Goal: Task Accomplishment & Management: Manage account settings

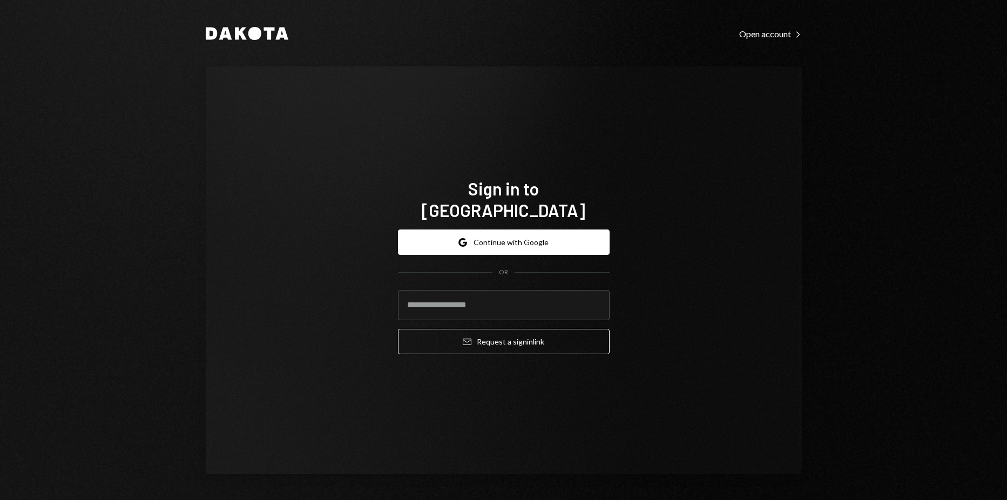
click at [735, 383] on div "Sign in to Dakota Google Continue with Google OR Email Request a sign in link" at bounding box center [504, 269] width 596 height 407
type input "**********"
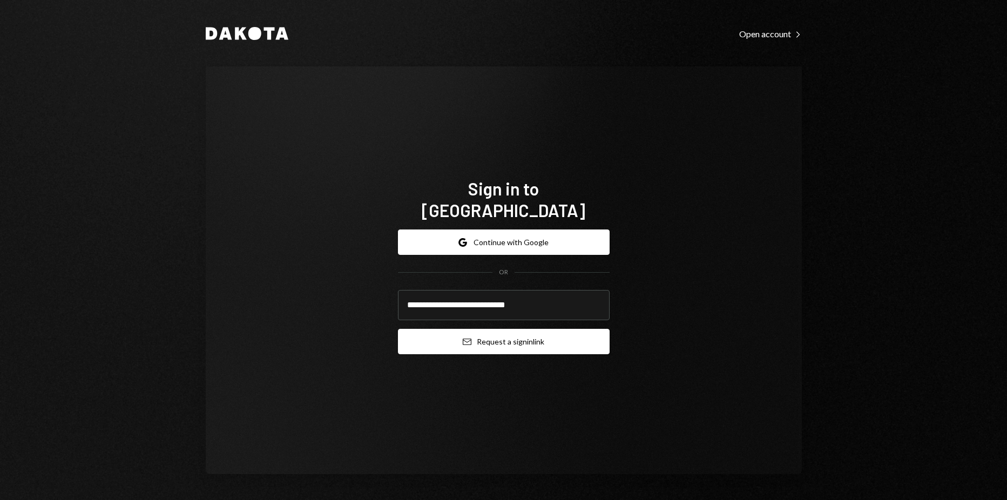
click at [492, 329] on button "Email Request a sign in link" at bounding box center [504, 341] width 212 height 25
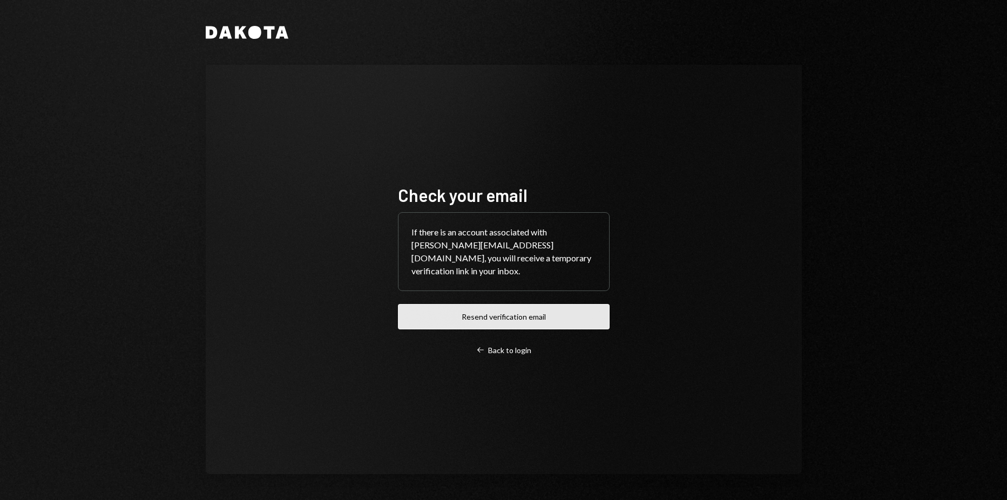
click at [550, 316] on button "Resend verification email" at bounding box center [504, 316] width 212 height 25
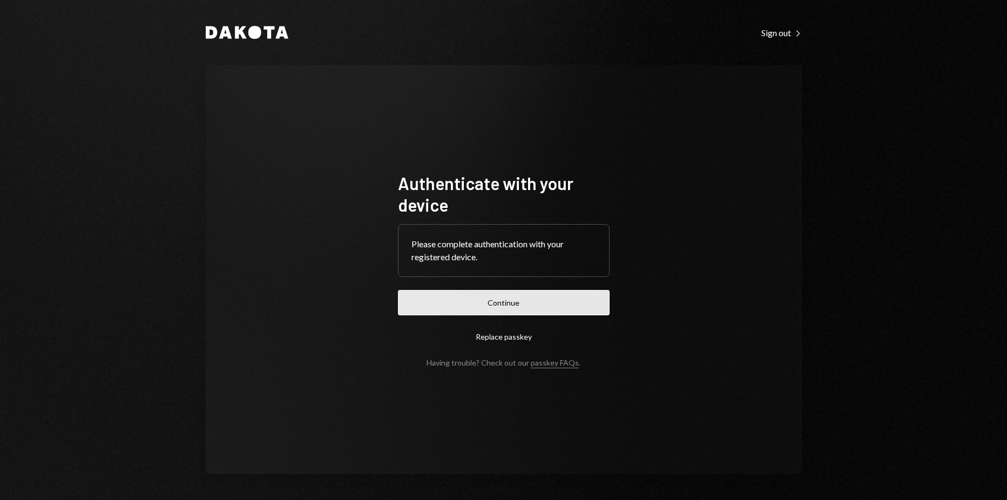
click at [458, 303] on button "Continue" at bounding box center [504, 302] width 212 height 25
click at [486, 291] on button "Continue" at bounding box center [504, 302] width 212 height 25
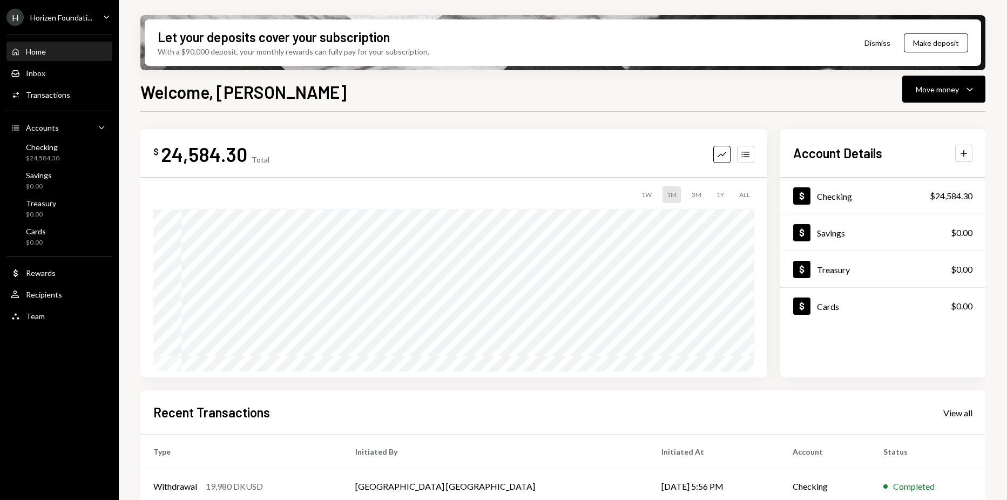
click at [60, 15] on div "Horizen Foundati..." at bounding box center [61, 17] width 62 height 9
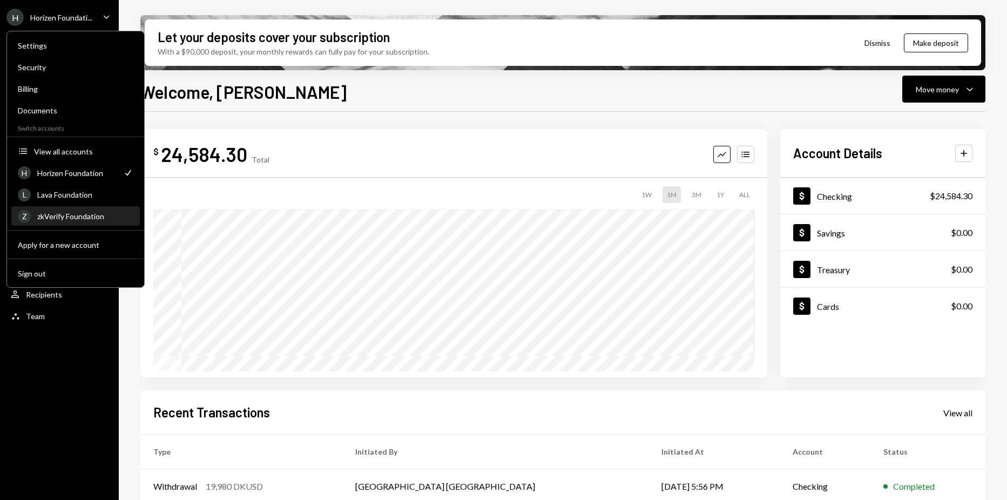
click at [82, 213] on div "zkVerify Foundation" at bounding box center [85, 216] width 96 height 9
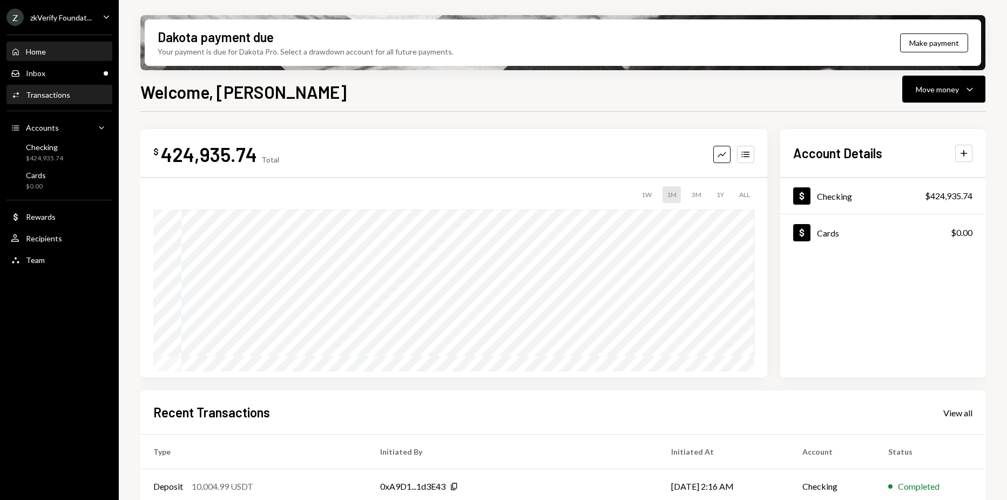
click at [76, 98] on div "Activities Transactions" at bounding box center [59, 95] width 97 height 10
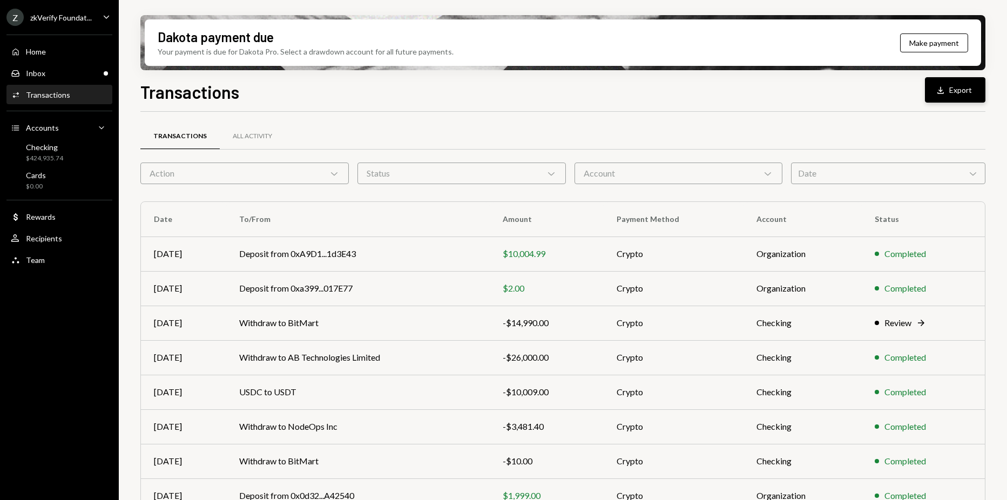
click at [971, 92] on button "Download Export" at bounding box center [955, 89] width 60 height 25
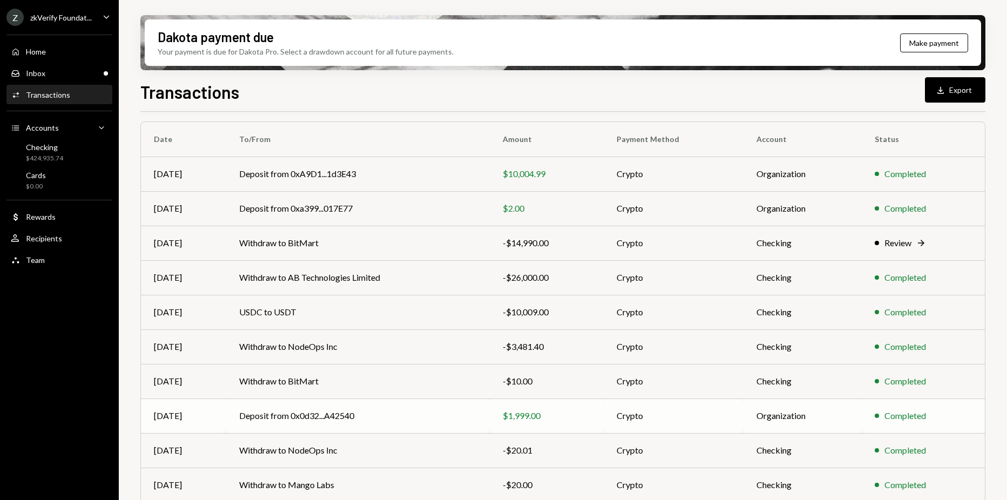
scroll to position [115, 0]
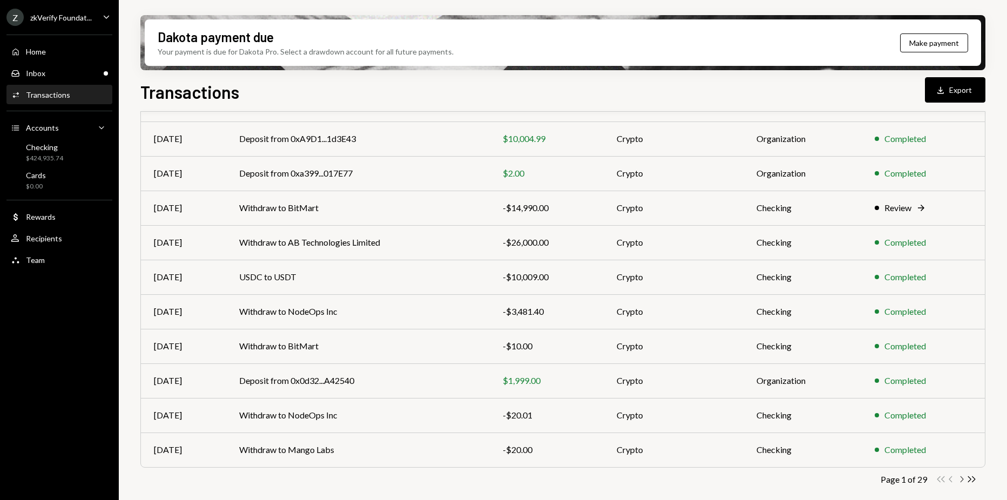
click at [960, 479] on icon "Chevron Right" at bounding box center [961, 479] width 10 height 10
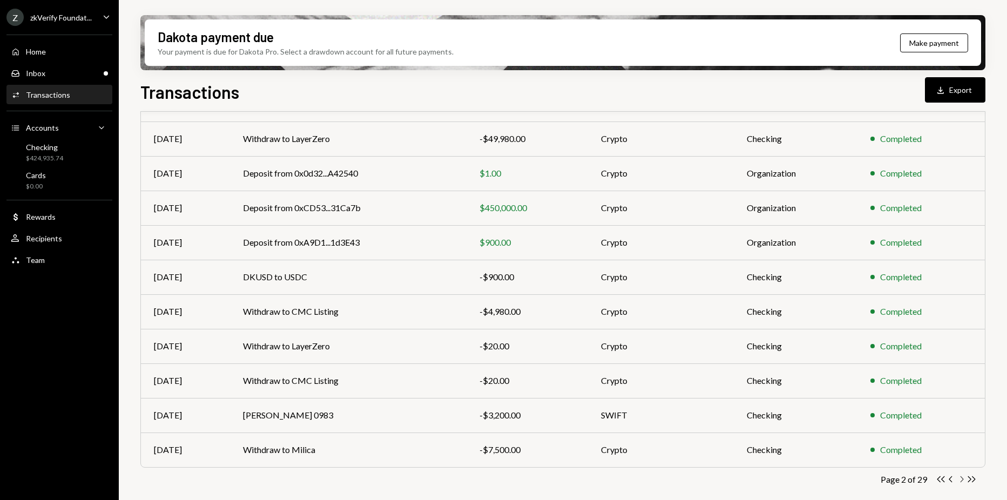
click at [962, 479] on icon "Chevron Right" at bounding box center [961, 479] width 10 height 10
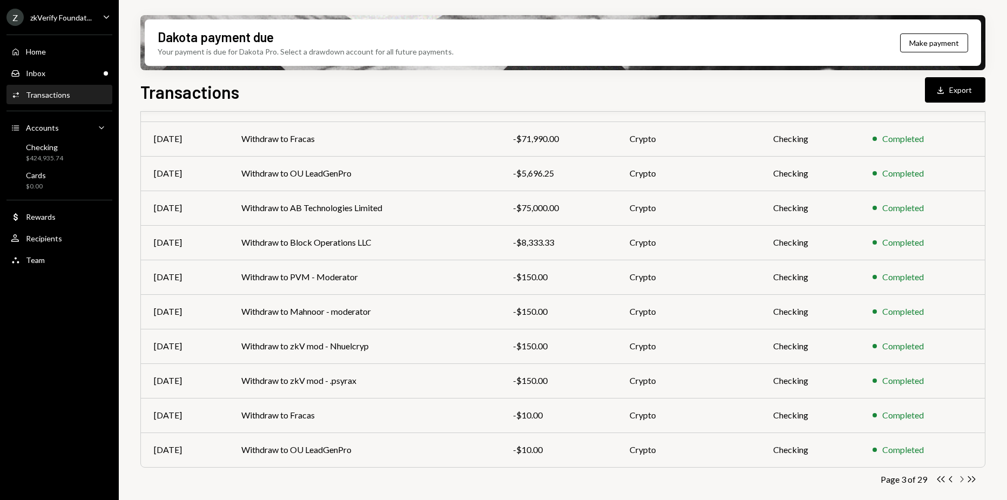
click at [959, 477] on icon "Chevron Right" at bounding box center [961, 479] width 10 height 10
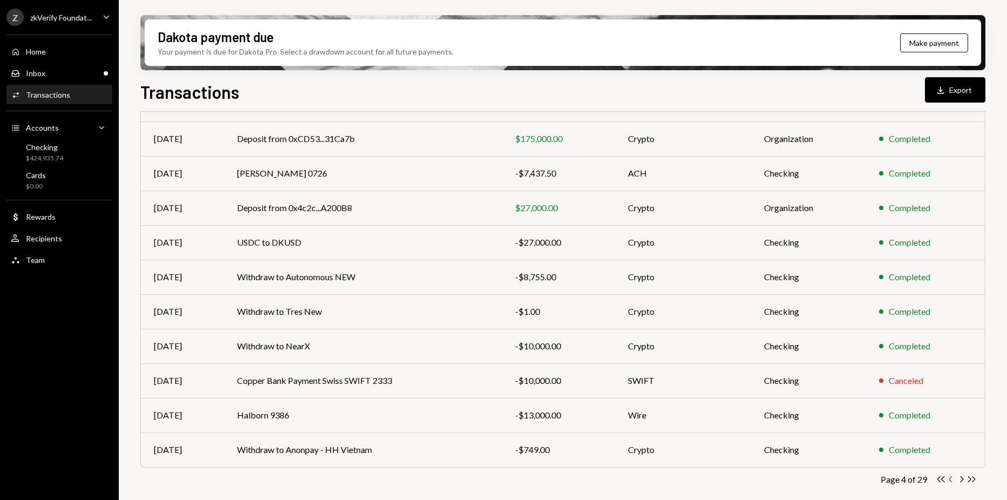
click at [950, 479] on icon "Chevron Left" at bounding box center [951, 479] width 10 height 10
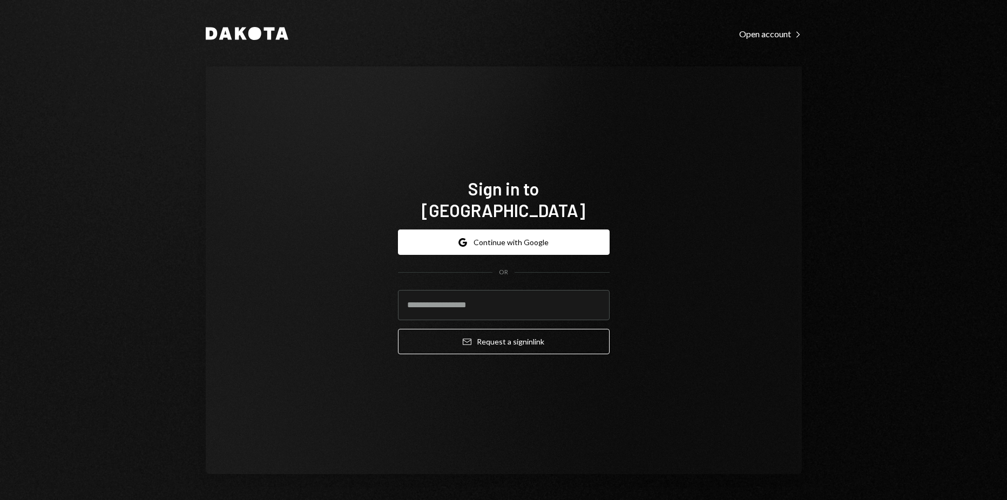
type input "**********"
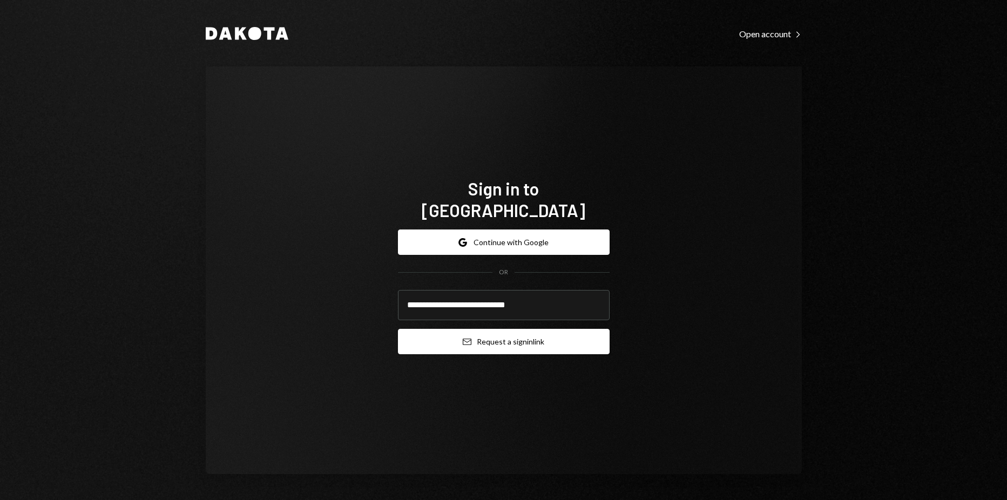
click at [489, 329] on button "Email Request a sign in link" at bounding box center [504, 341] width 212 height 25
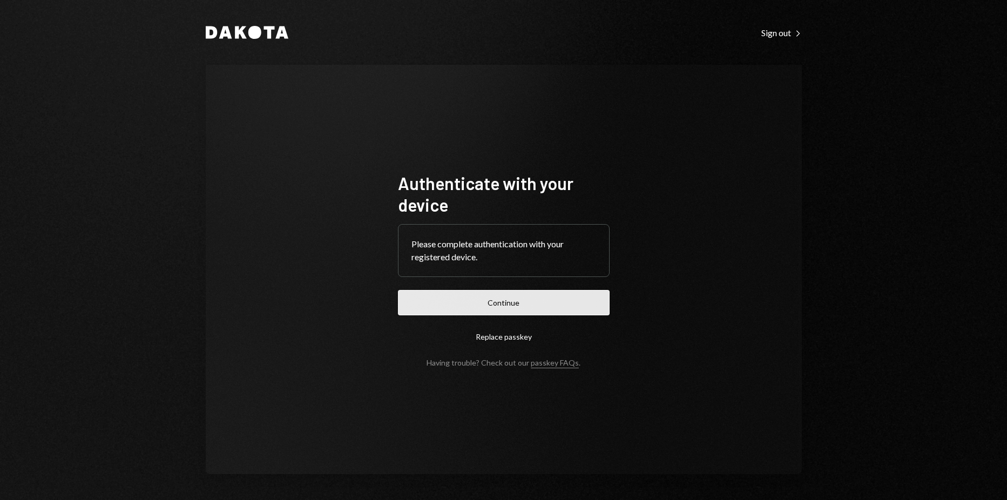
click at [426, 298] on button "Continue" at bounding box center [504, 302] width 212 height 25
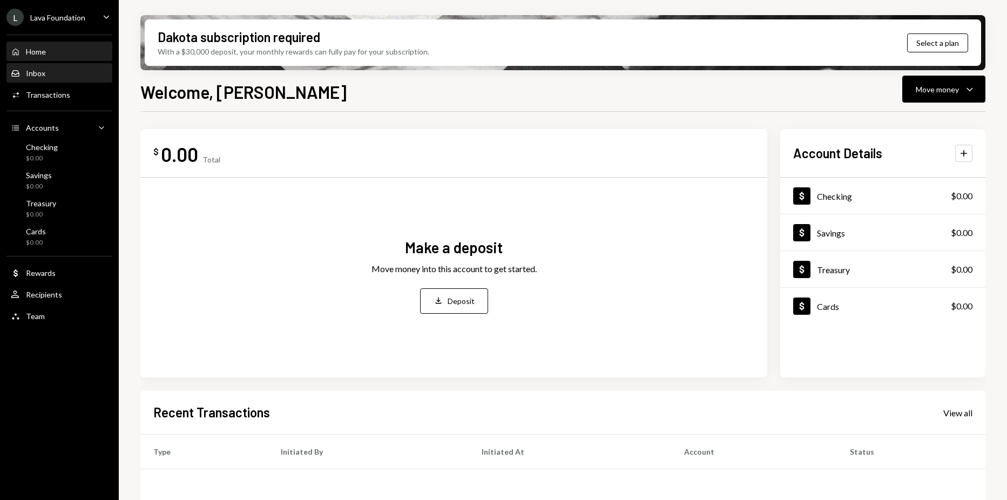
click at [61, 74] on div "Inbox Inbox" at bounding box center [59, 74] width 97 height 10
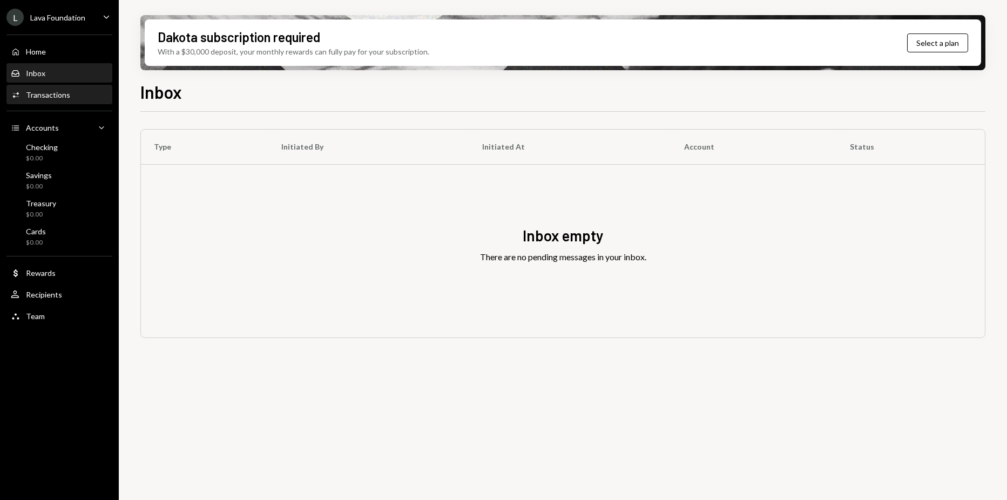
click at [62, 90] on div "Transactions" at bounding box center [48, 94] width 44 height 9
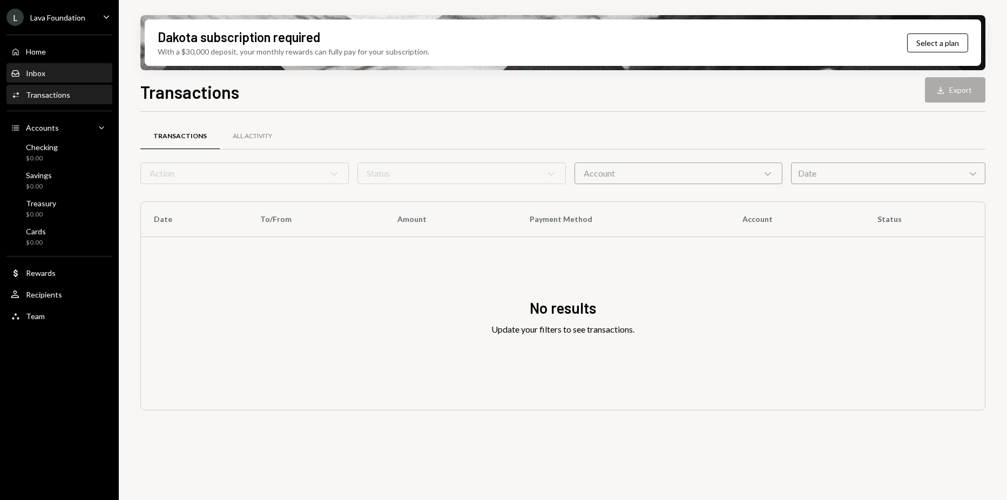
click at [64, 74] on div "Inbox Inbox" at bounding box center [59, 74] width 97 height 10
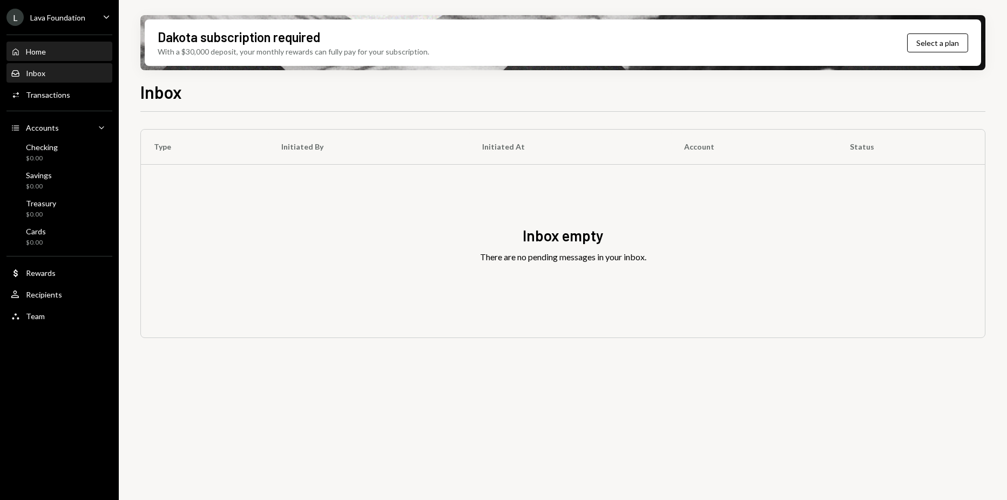
click at [55, 47] on div "Home Home" at bounding box center [59, 52] width 97 height 10
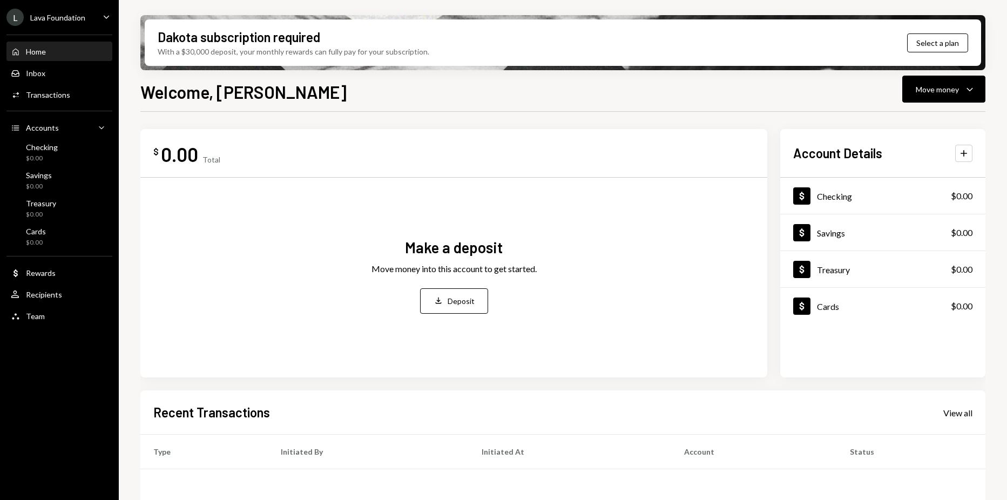
click at [38, 60] on div "Home Home" at bounding box center [59, 52] width 97 height 18
click at [93, 25] on div "L Lava Foundation Caret Down" at bounding box center [59, 17] width 119 height 17
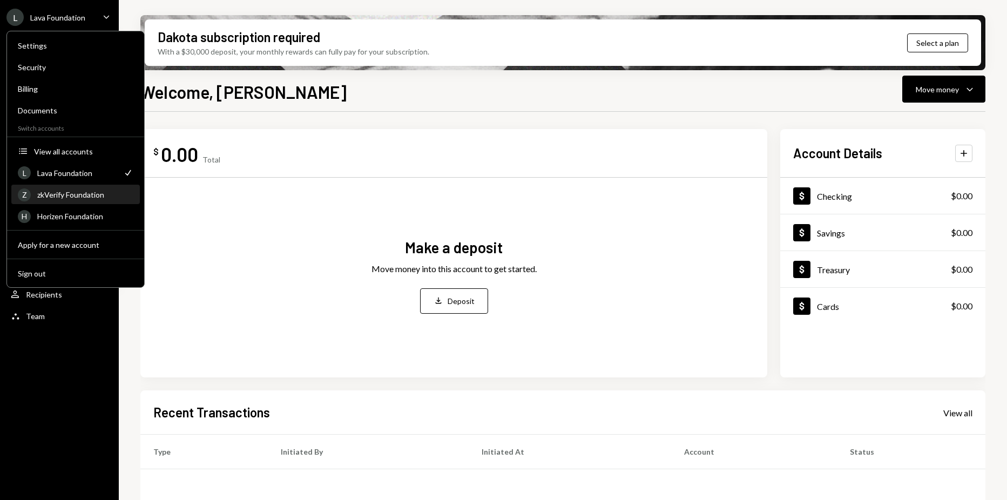
click at [71, 193] on div "zkVerify Foundation" at bounding box center [85, 194] width 96 height 9
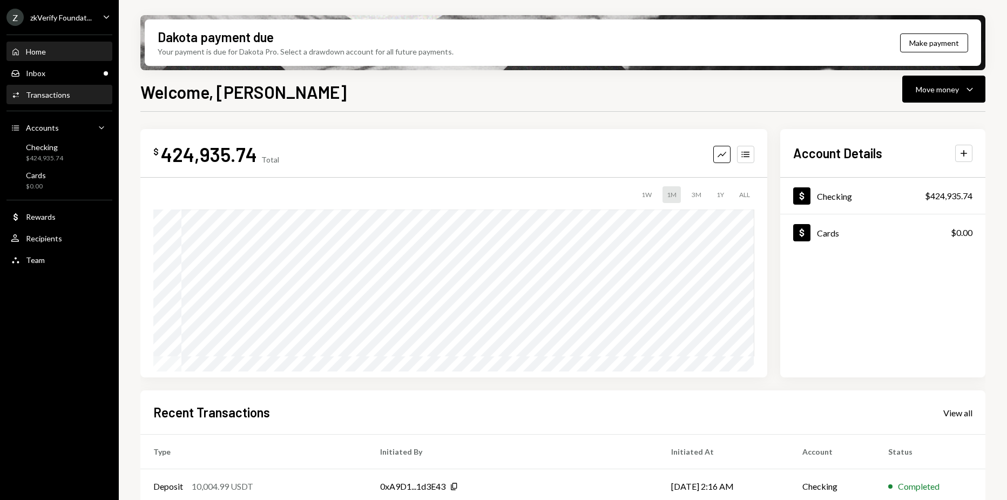
click at [64, 98] on div "Transactions" at bounding box center [48, 94] width 44 height 9
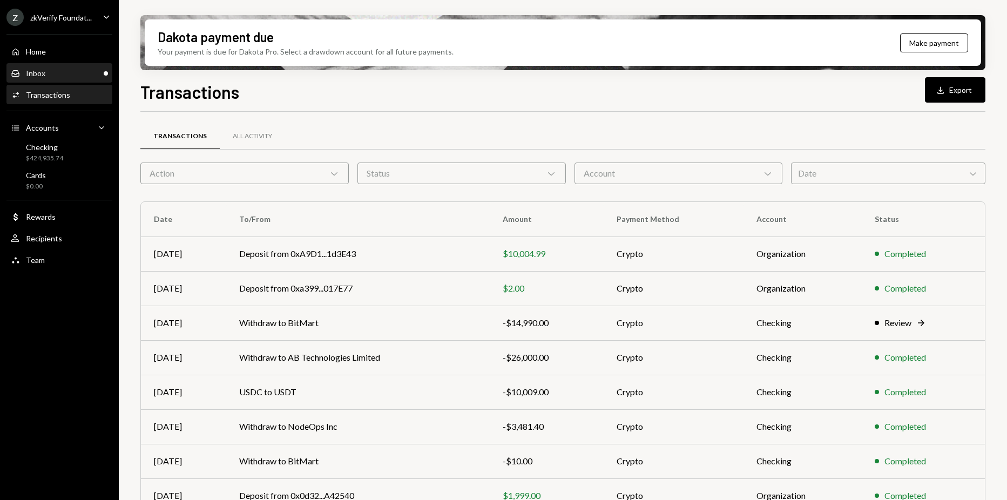
click at [70, 75] on div "Inbox Inbox" at bounding box center [59, 74] width 97 height 10
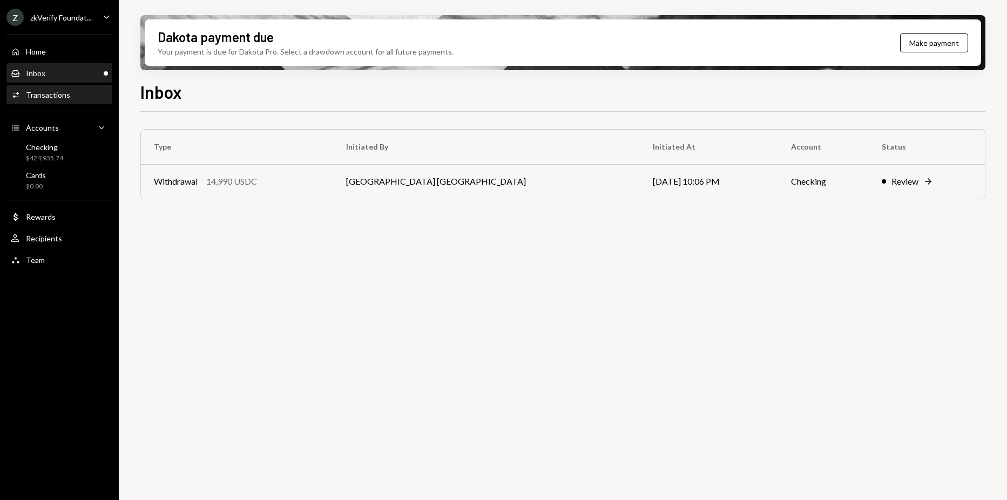
click at [65, 97] on div "Transactions" at bounding box center [48, 94] width 44 height 9
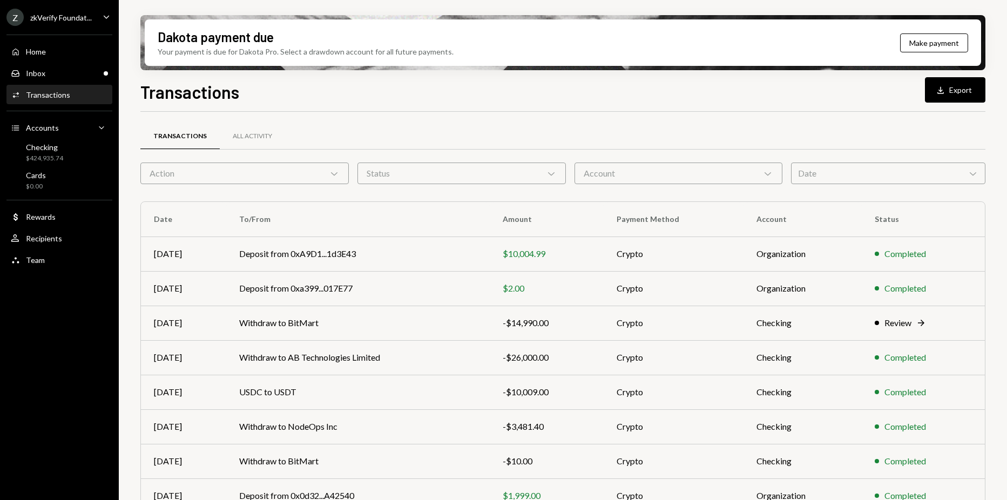
click at [62, 97] on div "Transactions" at bounding box center [48, 94] width 44 height 9
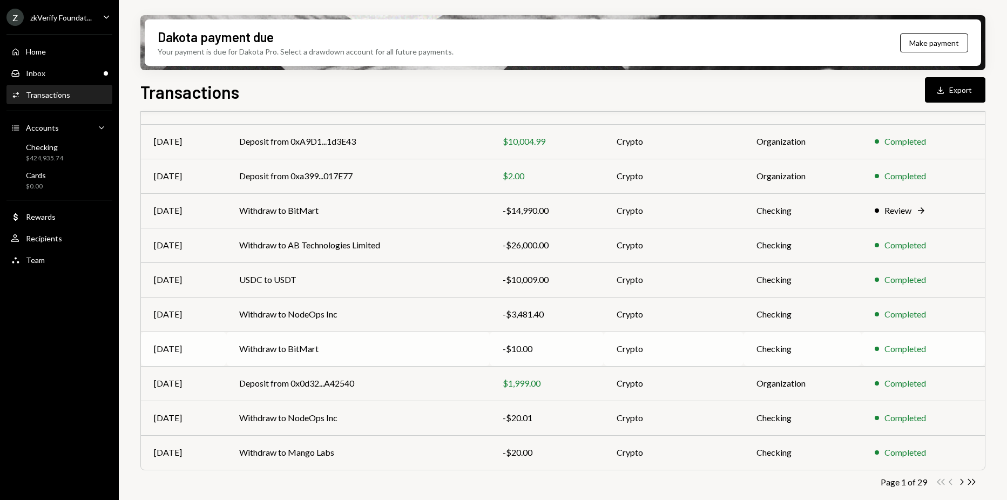
scroll to position [115, 0]
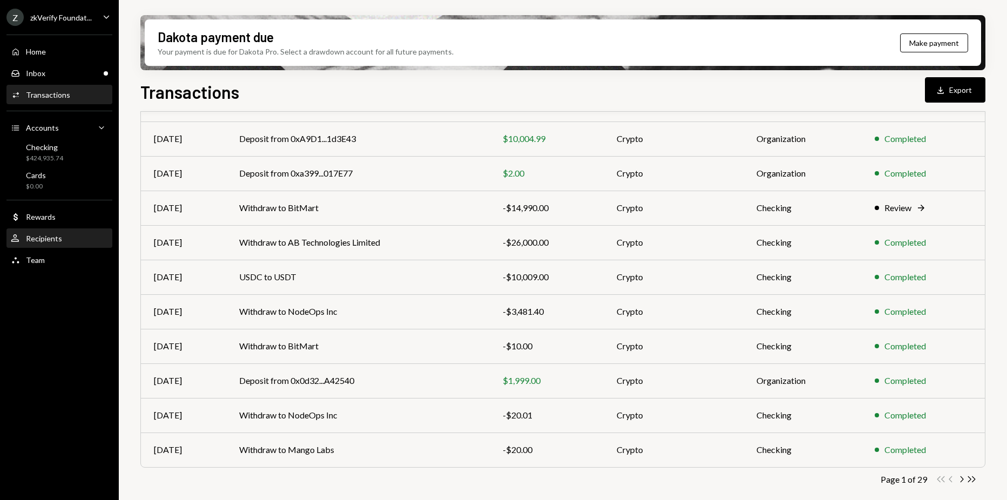
click at [46, 235] on div "Recipients" at bounding box center [44, 238] width 36 height 9
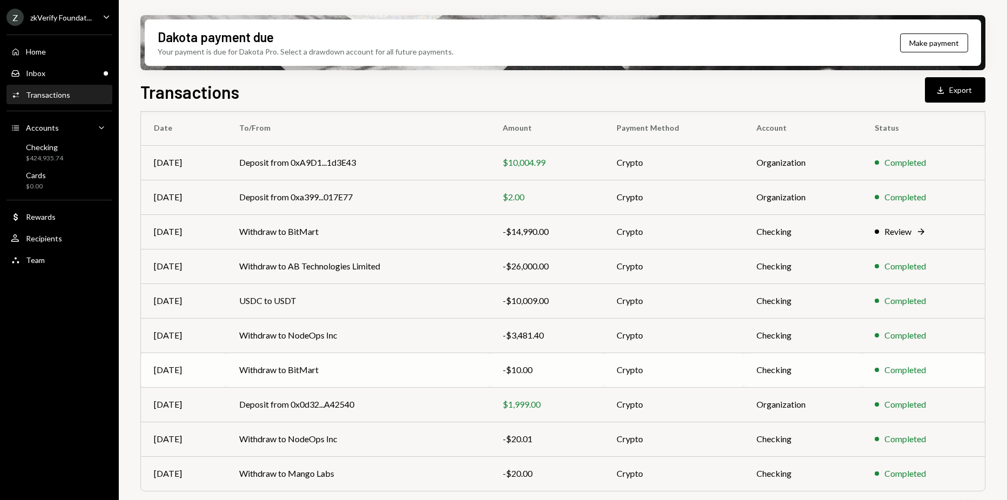
scroll to position [115, 0]
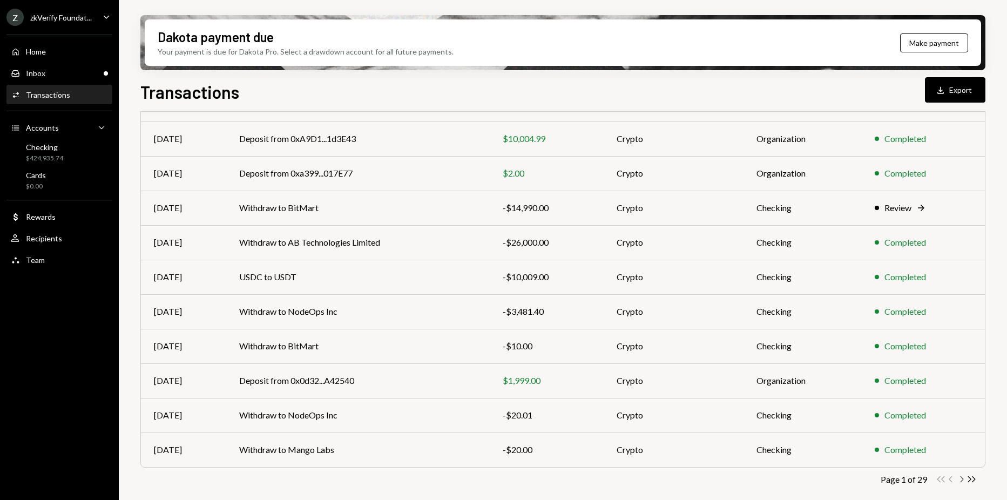
click at [962, 479] on icon "Chevron Right" at bounding box center [961, 479] width 10 height 10
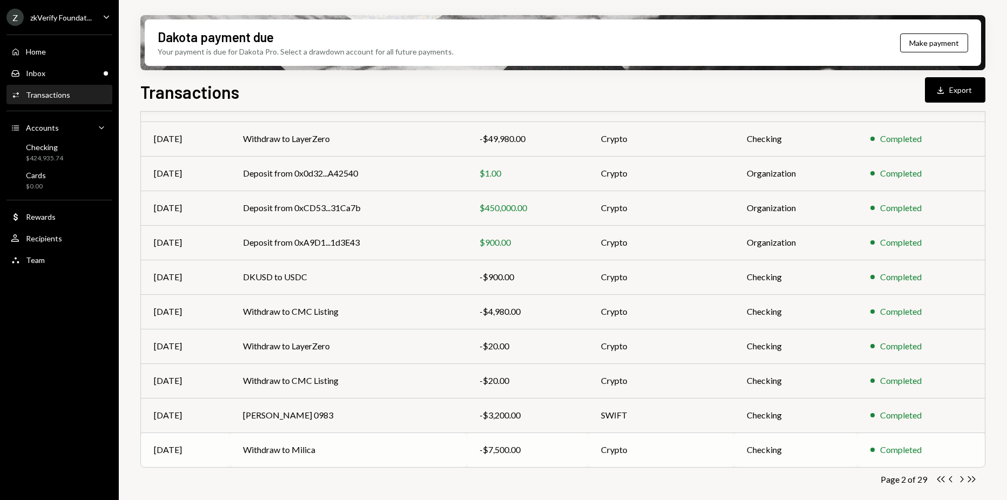
drag, startPoint x: 949, startPoint y: 477, endPoint x: 932, endPoint y: 464, distance: 21.3
click at [949, 477] on icon "Chevron Left" at bounding box center [951, 479] width 10 height 10
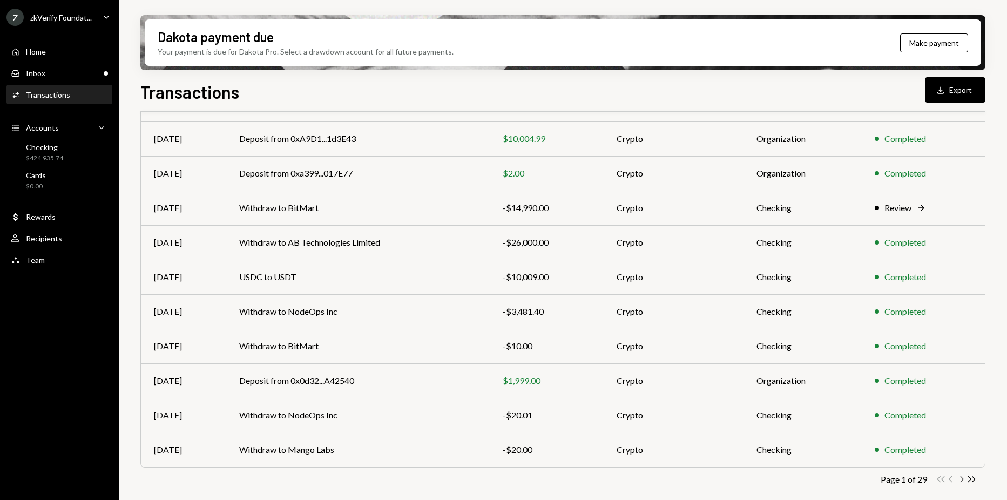
click at [963, 478] on icon "Chevron Right" at bounding box center [961, 479] width 10 height 10
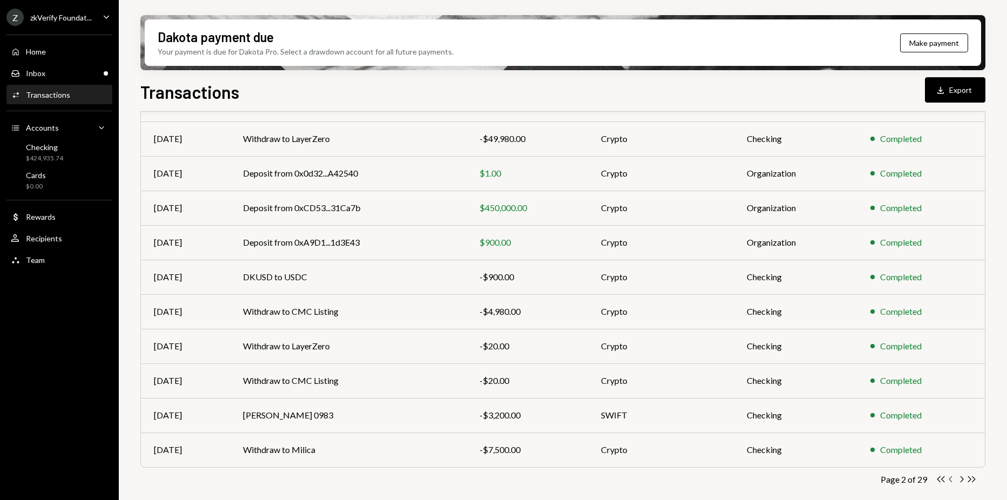
click at [951, 478] on icon "Chevron Left" at bounding box center [951, 479] width 10 height 10
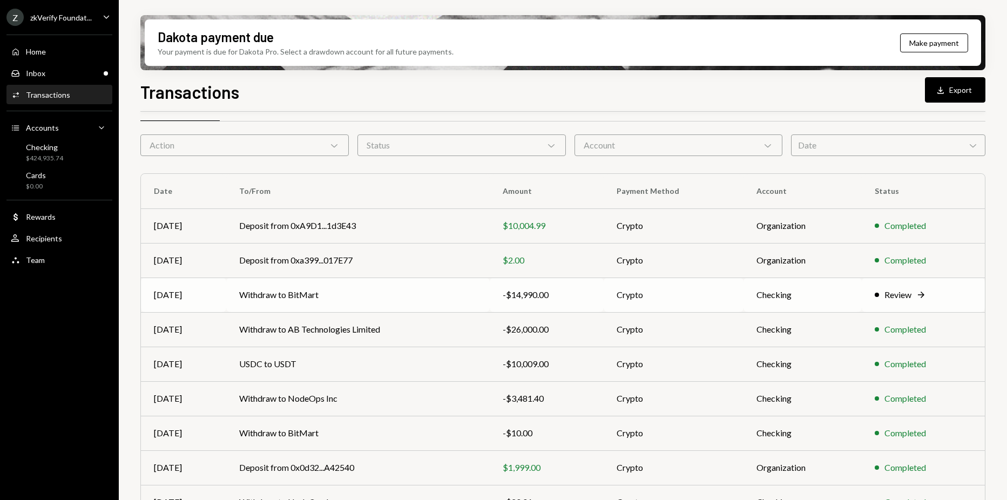
scroll to position [0, 0]
